Goal: Find specific page/section: Find specific page/section

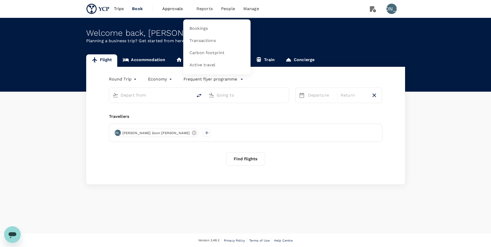
type input "[GEOGRAPHIC_DATA], [GEOGRAPHIC_DATA] (any)"
type input "Tan Son Nhat Intl (SGN)"
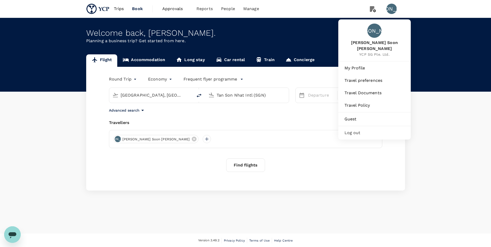
click at [398, 10] on div "[PERSON_NAME]" at bounding box center [394, 9] width 15 height 10
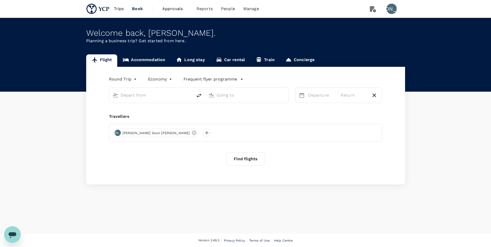
type input "[GEOGRAPHIC_DATA], [GEOGRAPHIC_DATA] (any)"
type input "Tan Son Nhat Intl (SGN)"
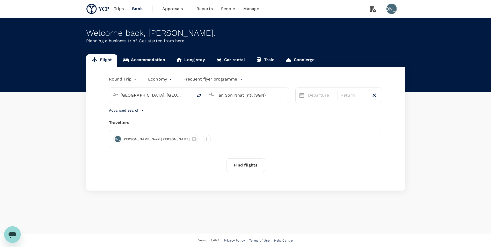
click at [388, 9] on div "[PERSON_NAME]" at bounding box center [392, 9] width 10 height 10
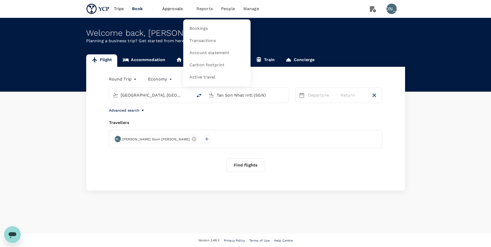
click at [208, 8] on span "Reports" at bounding box center [205, 9] width 16 height 6
click at [213, 43] on span "Transactions" at bounding box center [203, 41] width 26 height 6
